Goal: Transaction & Acquisition: Book appointment/travel/reservation

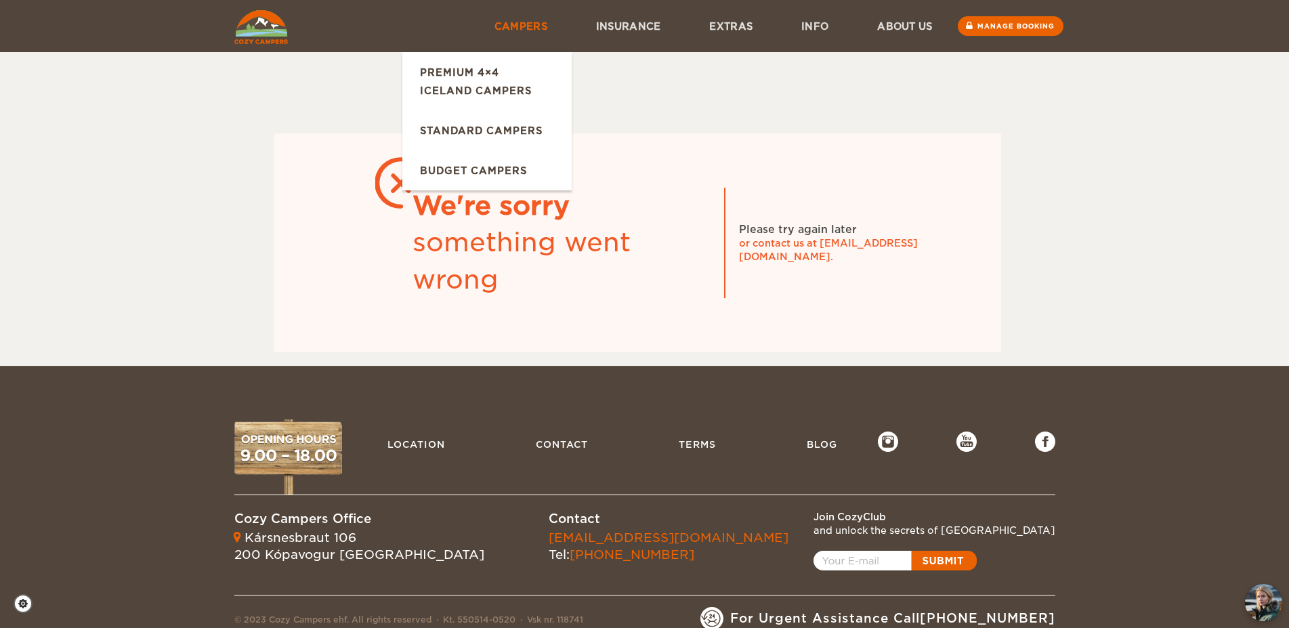
click at [524, 28] on link "Campers" at bounding box center [521, 26] width 102 height 52
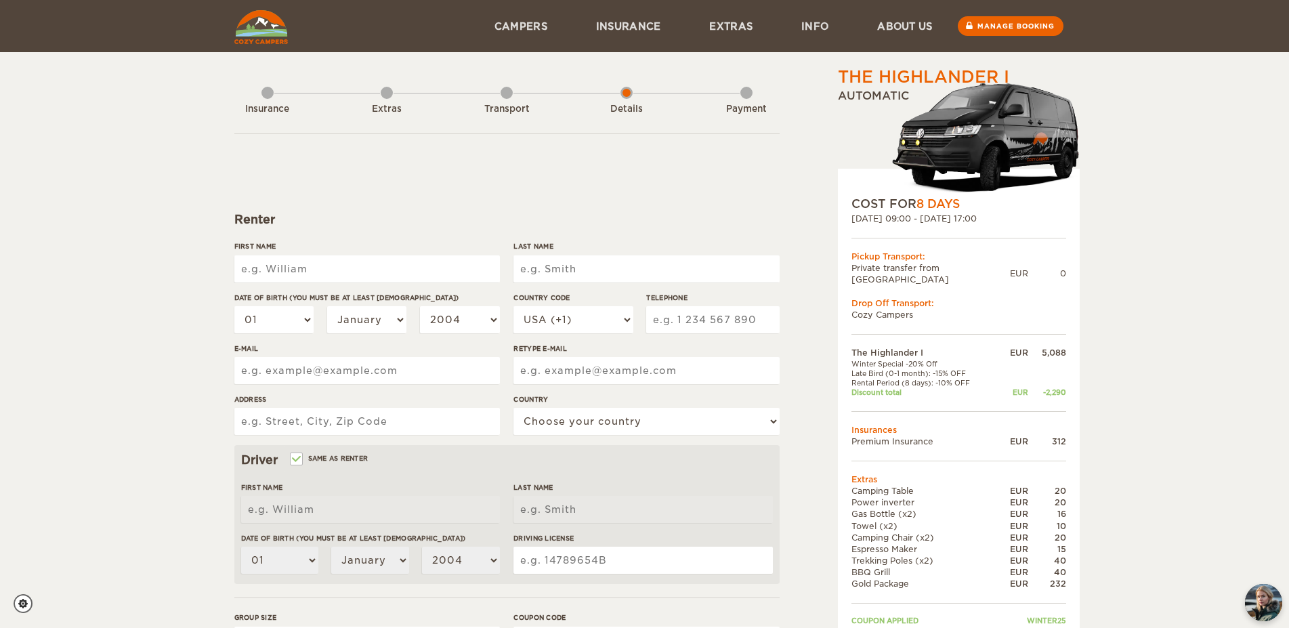
click at [303, 263] on input "First Name" at bounding box center [367, 268] width 266 height 27
type input "Drew"
type input "Miller"
type input "6125582841"
type input "dcmiller2000@gmail.com"
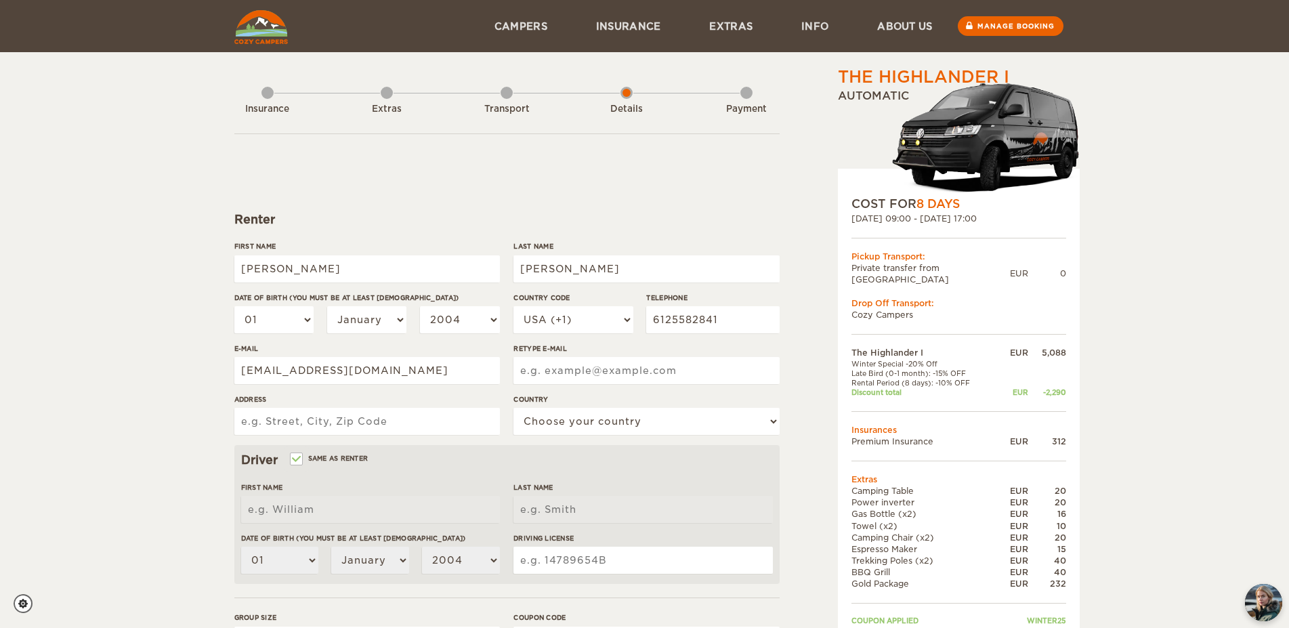
type input "dcmiller2000@gmail.com"
type input "3418 NE Taylor St NE"
type input "[PERSON_NAME]"
type input "Miller"
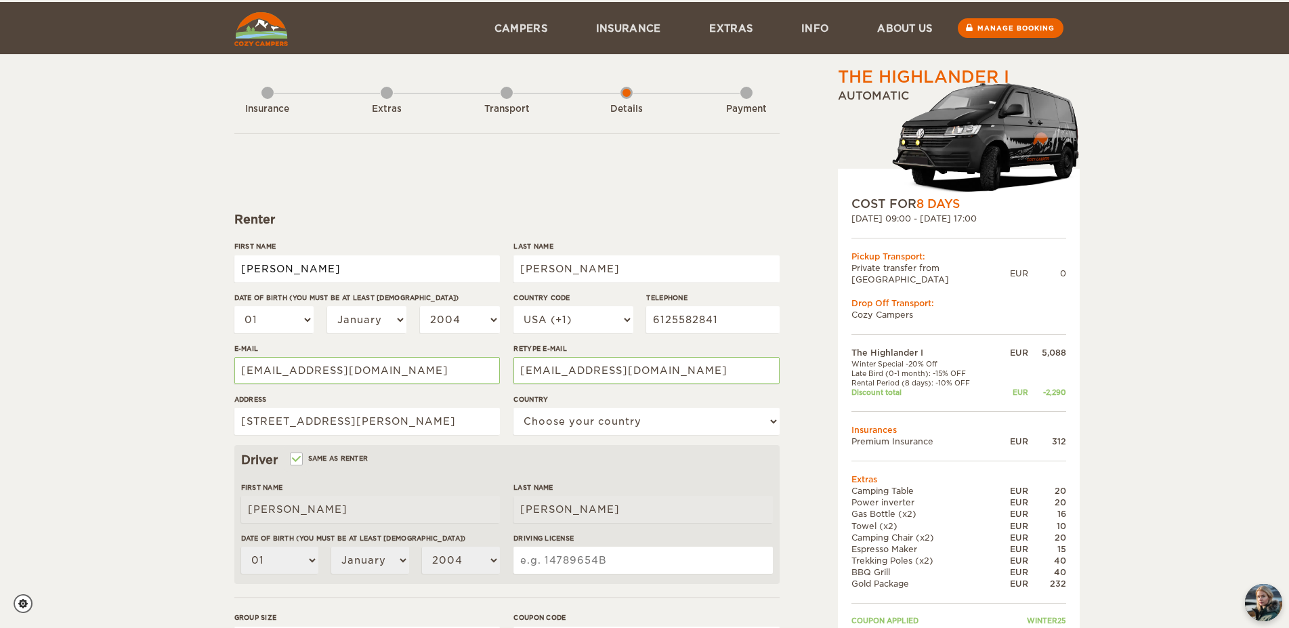
scroll to position [69, 0]
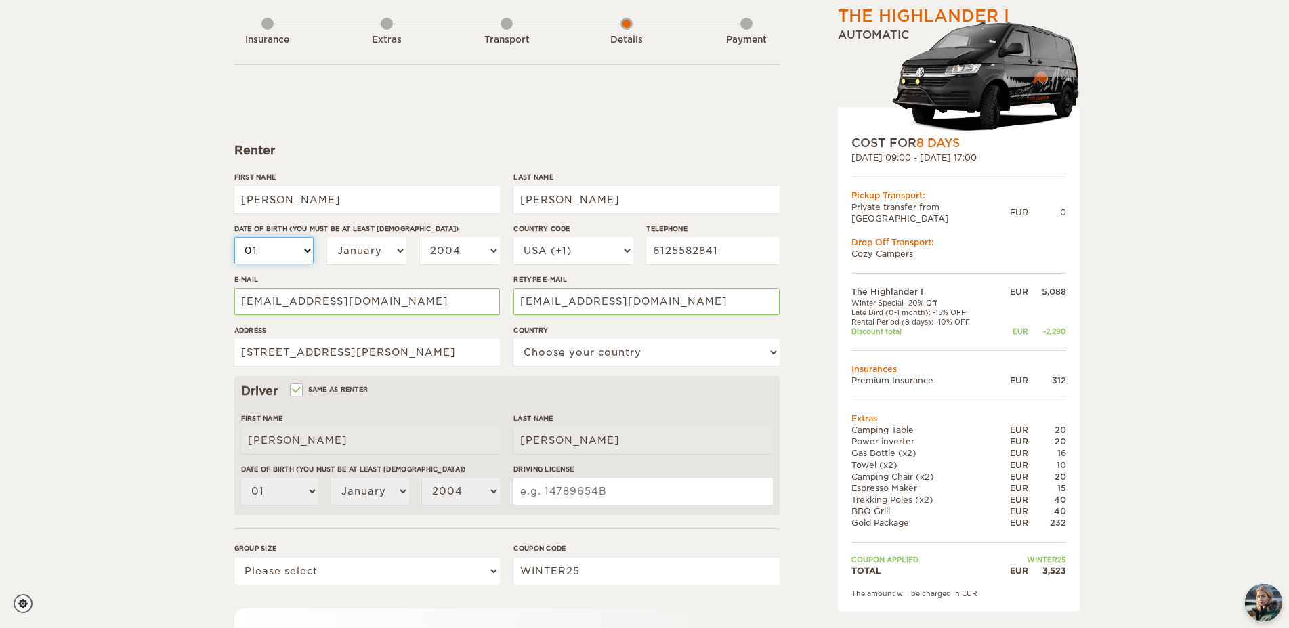
select select "21"
click option "21" at bounding box center [0, 0] width 0 height 0
select select "21"
click at [327, 237] on select "January February March April May June July August September October November De…" at bounding box center [367, 250] width 80 height 27
select select "09"
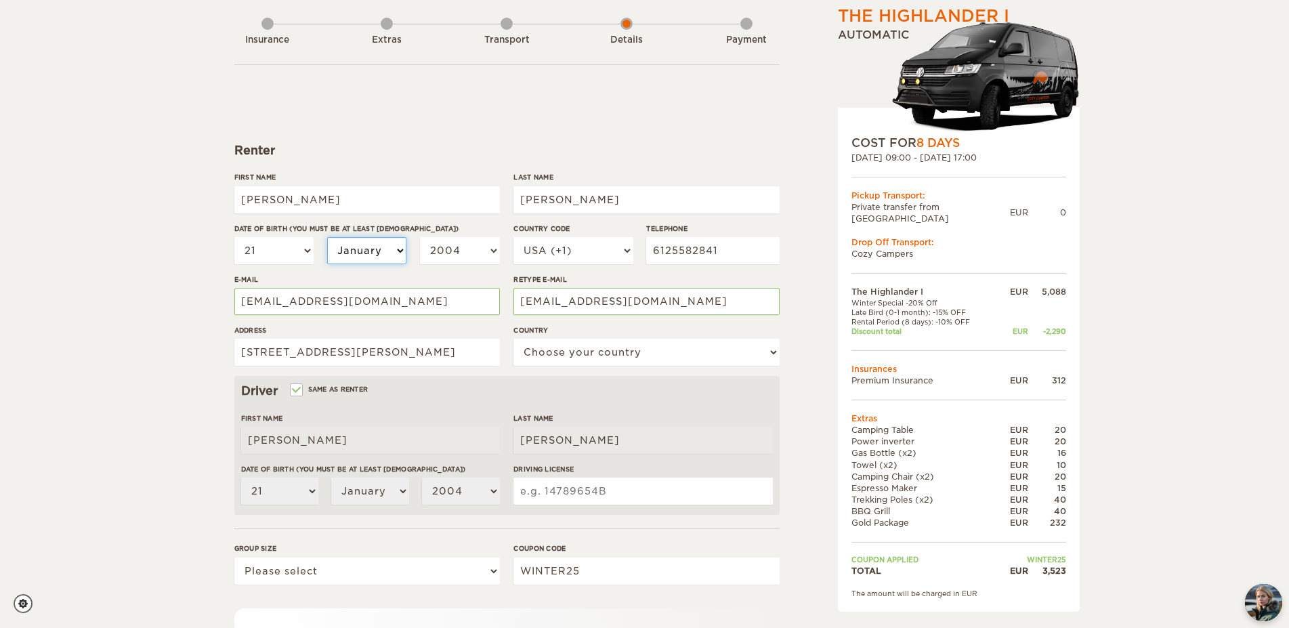
click option "September" at bounding box center [0, 0] width 0 height 0
select select "09"
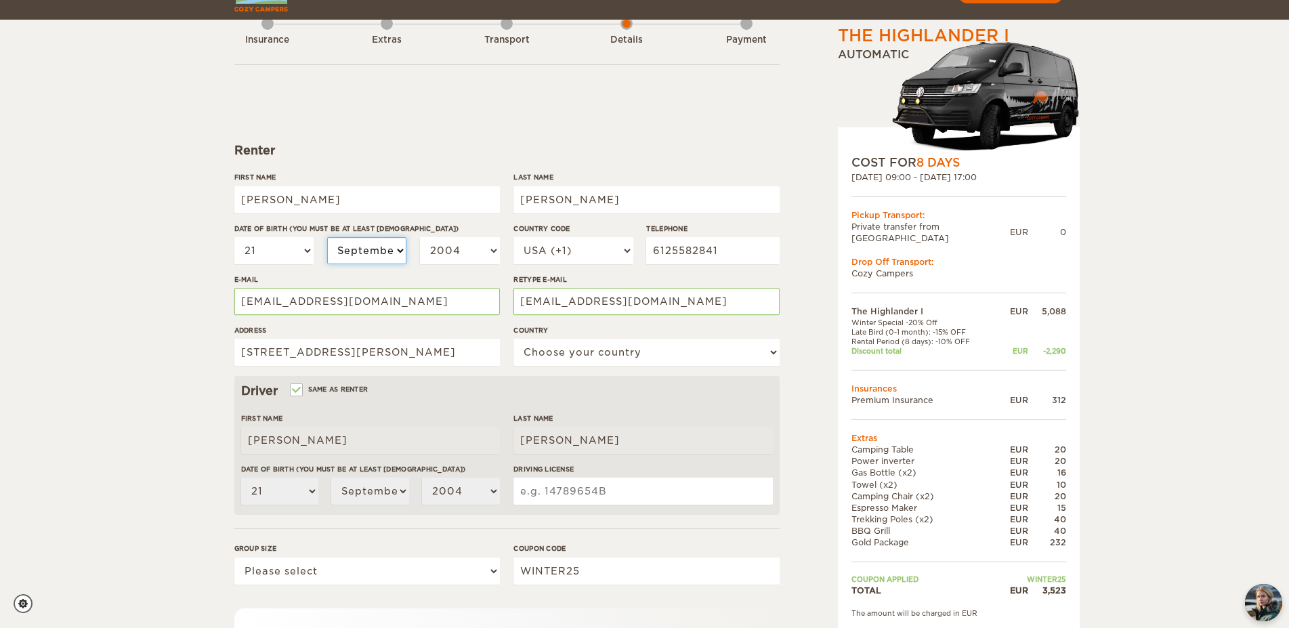
scroll to position [138, 0]
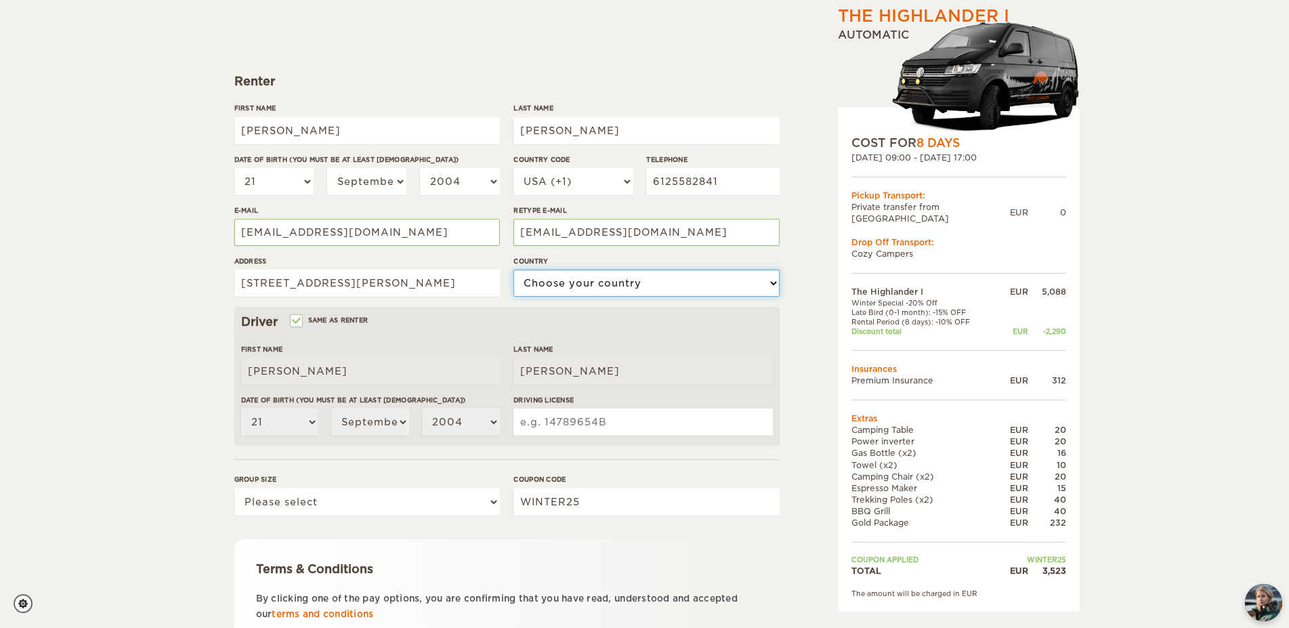
click at [513, 270] on select "Choose your country United States United Kingdom Germany Afghanistan Albania Al…" at bounding box center [646, 283] width 266 height 27
select select "222"
click option "United States" at bounding box center [0, 0] width 0 height 0
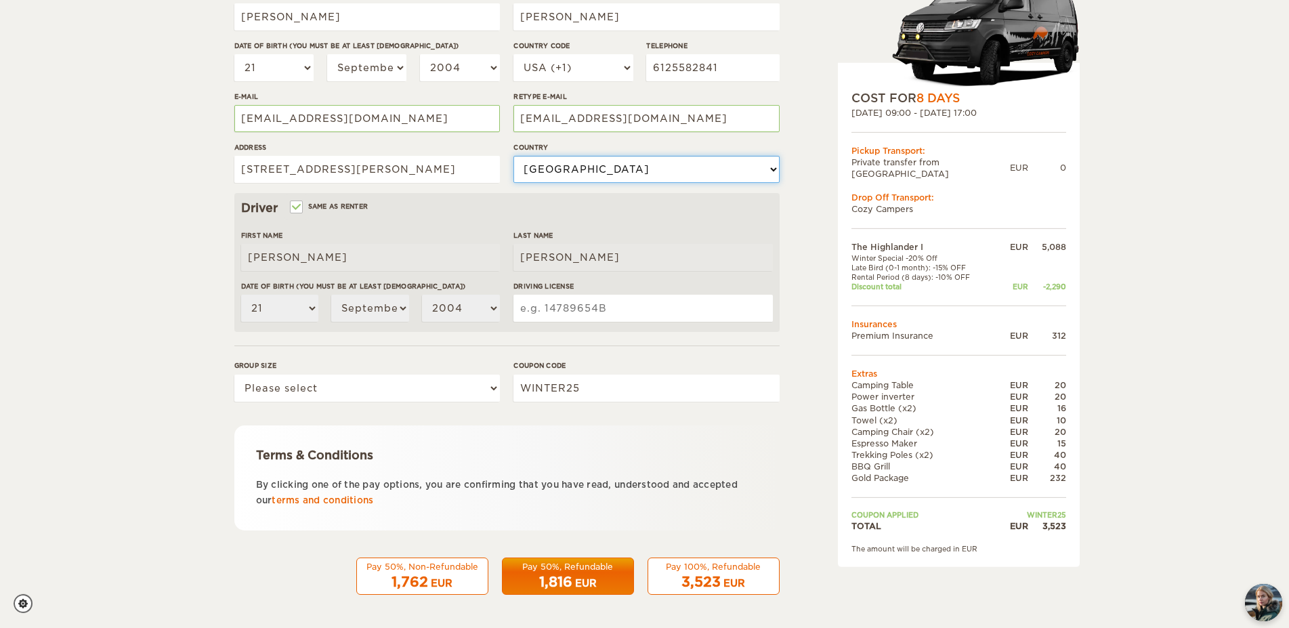
scroll to position [253, 0]
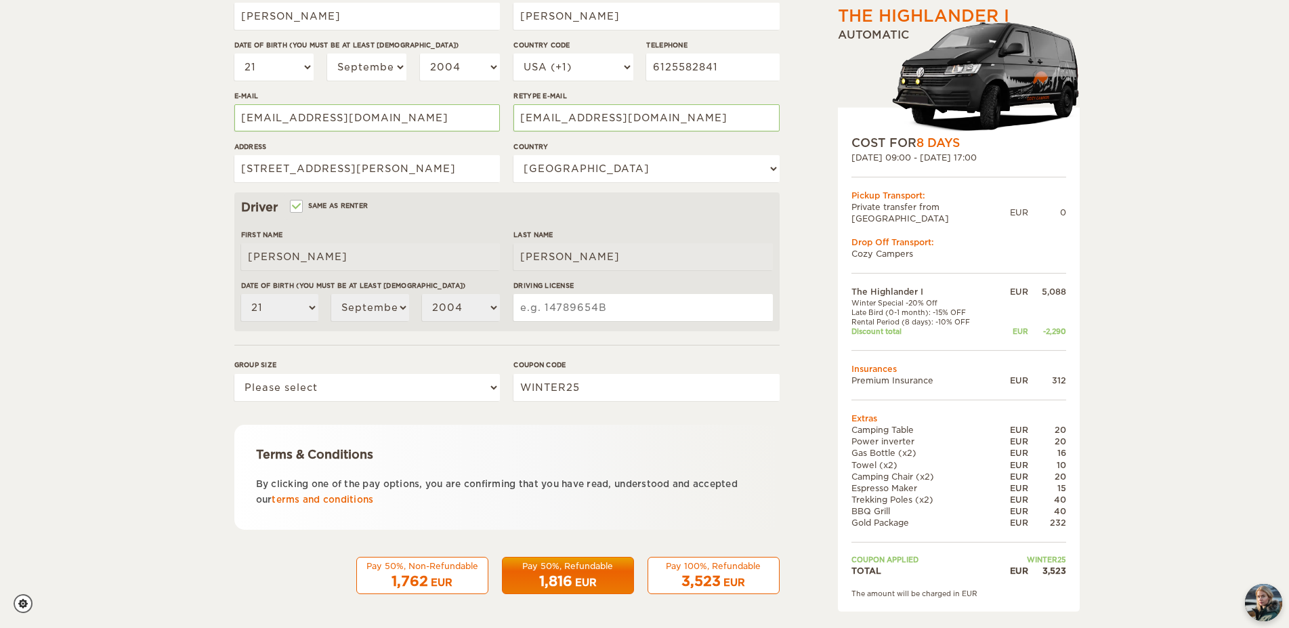
click at [679, 314] on input "Driving License" at bounding box center [642, 307] width 259 height 27
click at [628, 305] on input "Driving License" at bounding box center [642, 307] width 259 height 27
click at [552, 310] on input "R748-157-126-419" at bounding box center [642, 307] width 259 height 27
type input "R748-157-126-419"
click at [148, 230] on div "The Highlander I Expand Collapse Total 3,523 EUR Automatic COST FOR 8 Days 06. …" at bounding box center [644, 187] width 1289 height 881
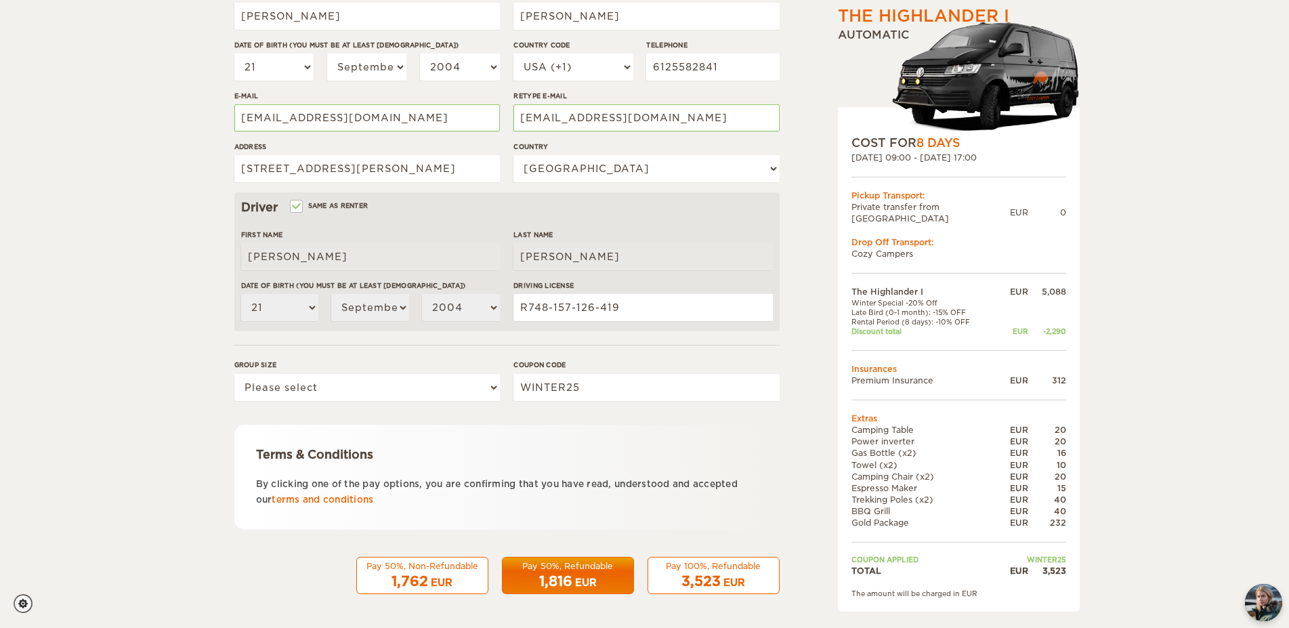
click at [151, 292] on div "The Highlander I Expand Collapse Total 3,523 EUR Automatic COST FOR 8 Days 06. …" at bounding box center [644, 187] width 1289 height 881
click at [234, 374] on select "Please select 1 2" at bounding box center [367, 387] width 266 height 27
select select "2"
click option "2" at bounding box center [0, 0] width 0 height 0
click at [566, 574] on span "1,816" at bounding box center [555, 581] width 33 height 16
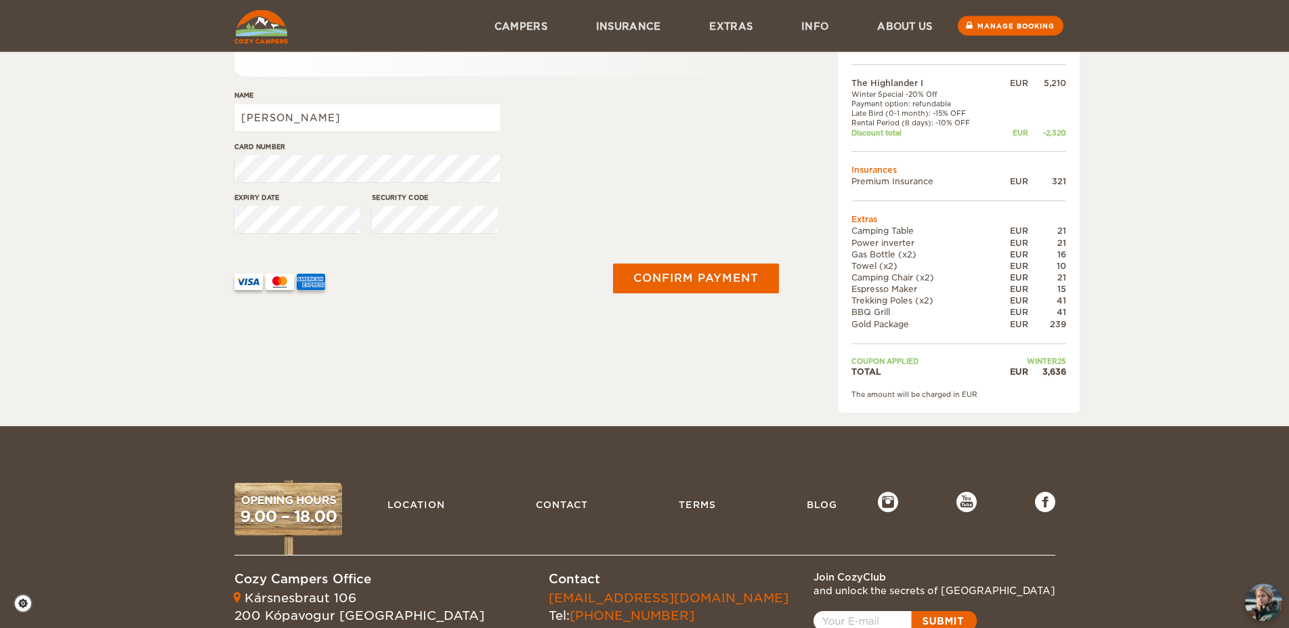
scroll to position [207, 0]
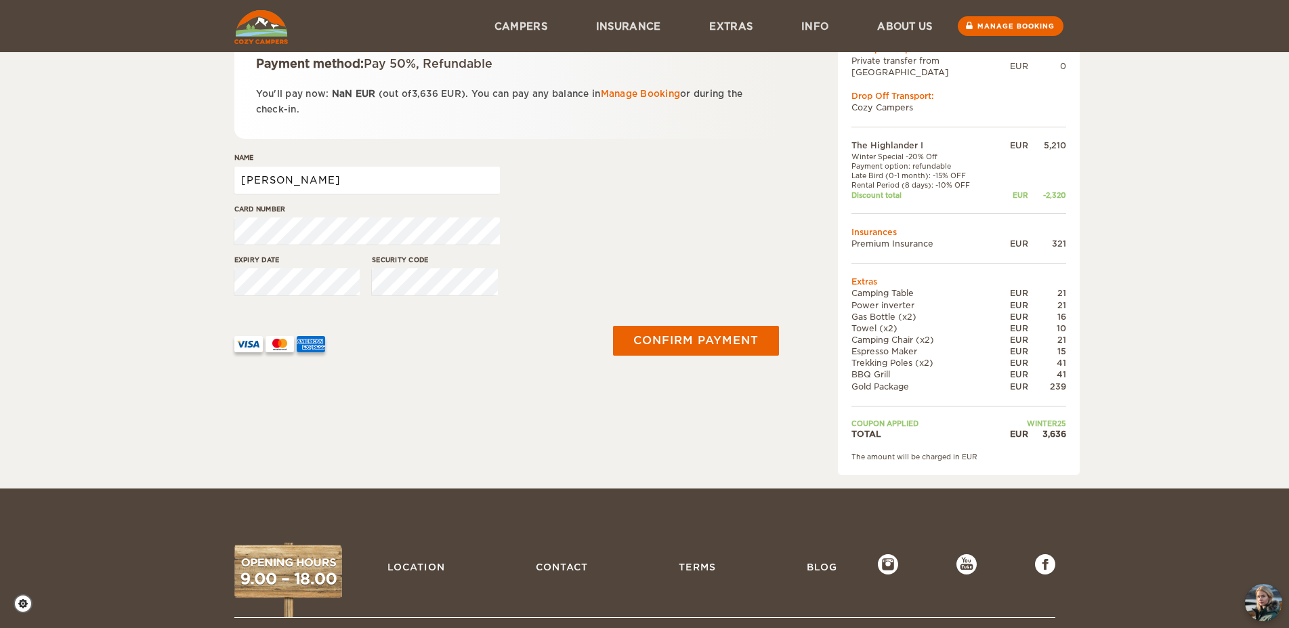
click at [301, 175] on input "[PERSON_NAME]" at bounding box center [367, 180] width 266 height 27
type input "[PERSON_NAME]"
click at [707, 194] on div "Name [PERSON_NAME]" at bounding box center [506, 177] width 545 height 51
click at [625, 217] on div "Card number" at bounding box center [506, 229] width 545 height 51
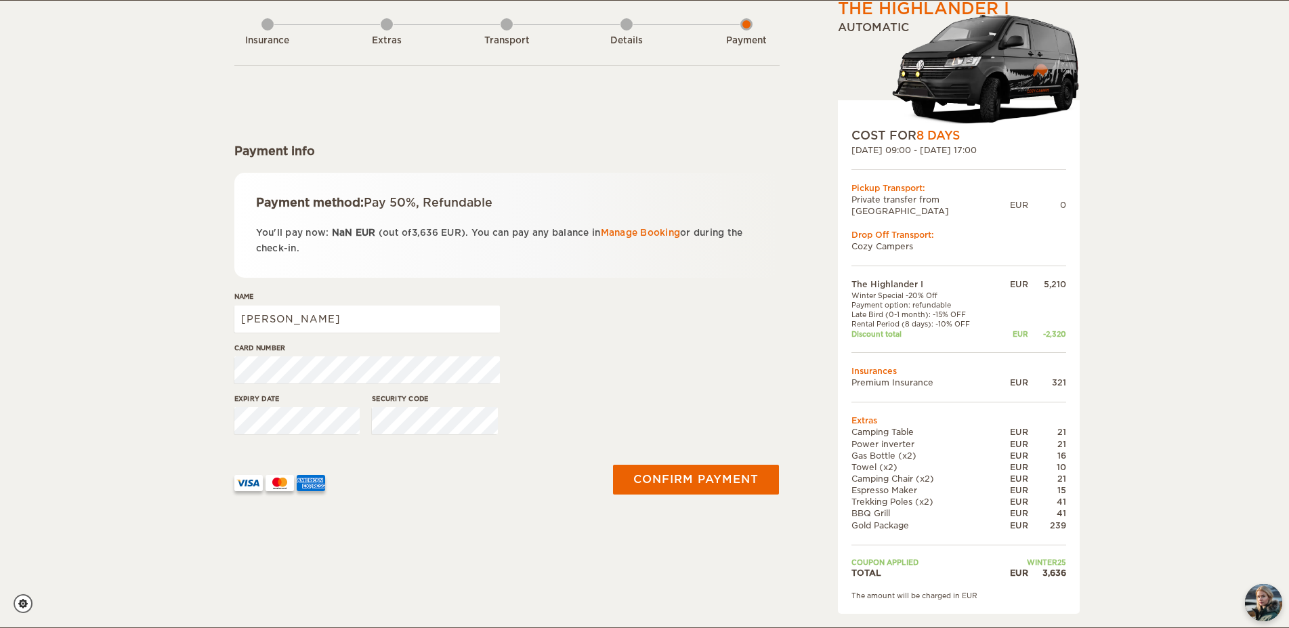
scroll to position [69, 0]
click at [711, 486] on button "Confirm payment" at bounding box center [696, 479] width 171 height 30
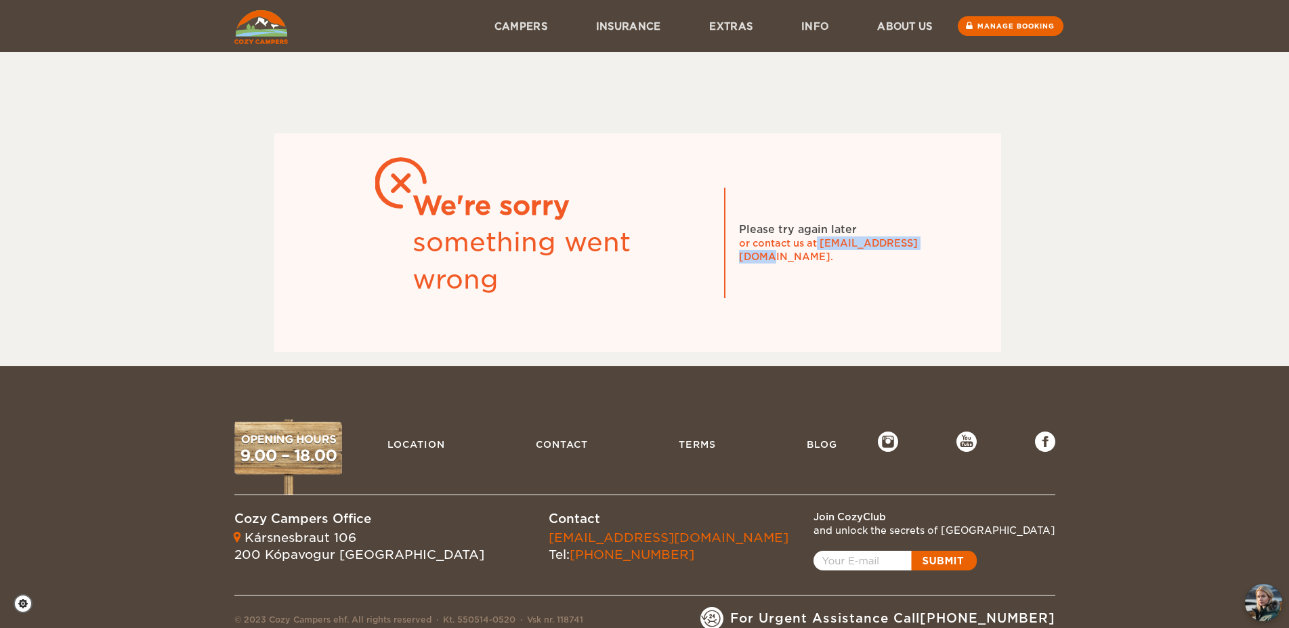
drag, startPoint x: 819, startPoint y: 249, endPoint x: 929, endPoint y: 258, distance: 110.1
click at [929, 258] on div "We're sorry something went wrong Please try again later or contact us at info@c…" at bounding box center [637, 242] width 727 height 219
copy div "info@cozycampers.is."
click at [386, 98] on div at bounding box center [637, 100] width 807 height 68
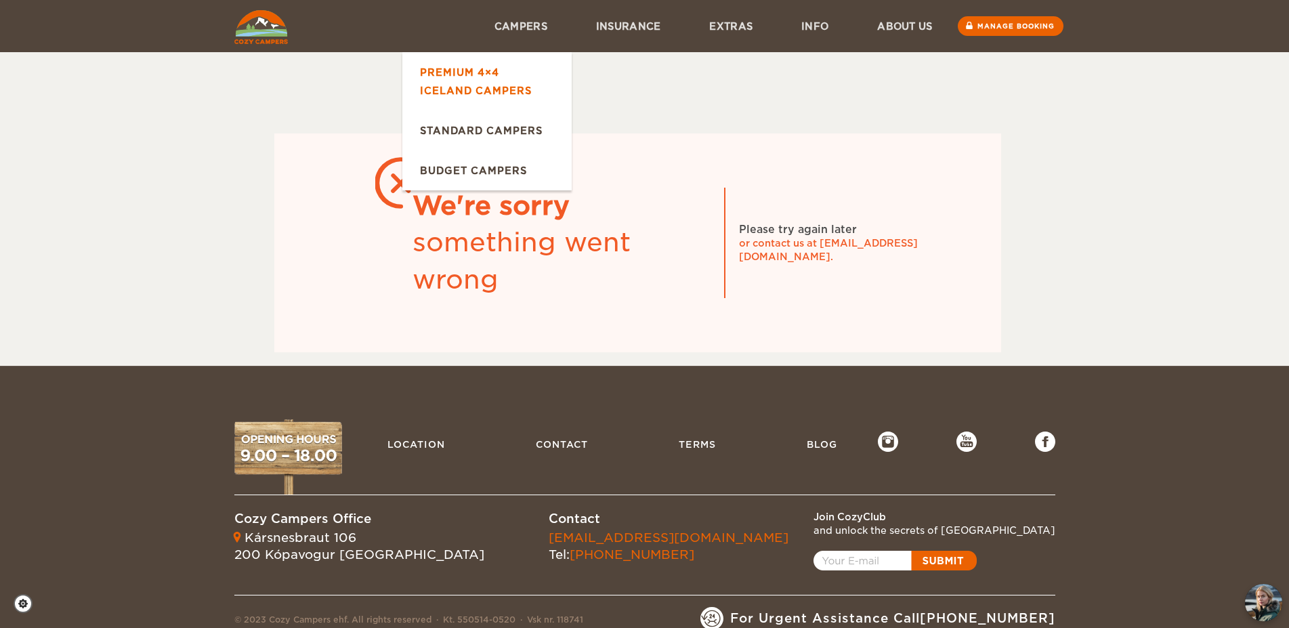
click at [484, 75] on link "Premium 4×4 Iceland Campers" at bounding box center [486, 81] width 169 height 58
